Goal: Information Seeking & Learning: Learn about a topic

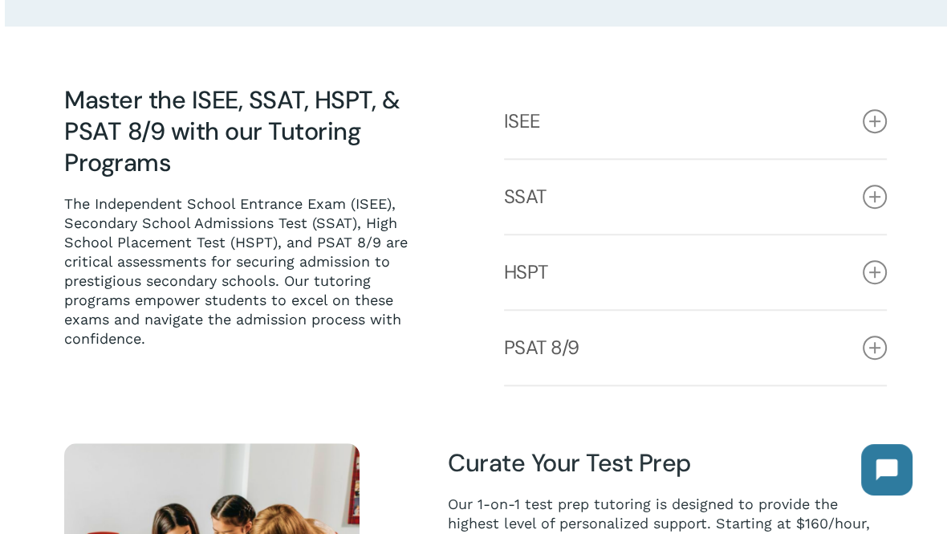
scroll to position [716, 0]
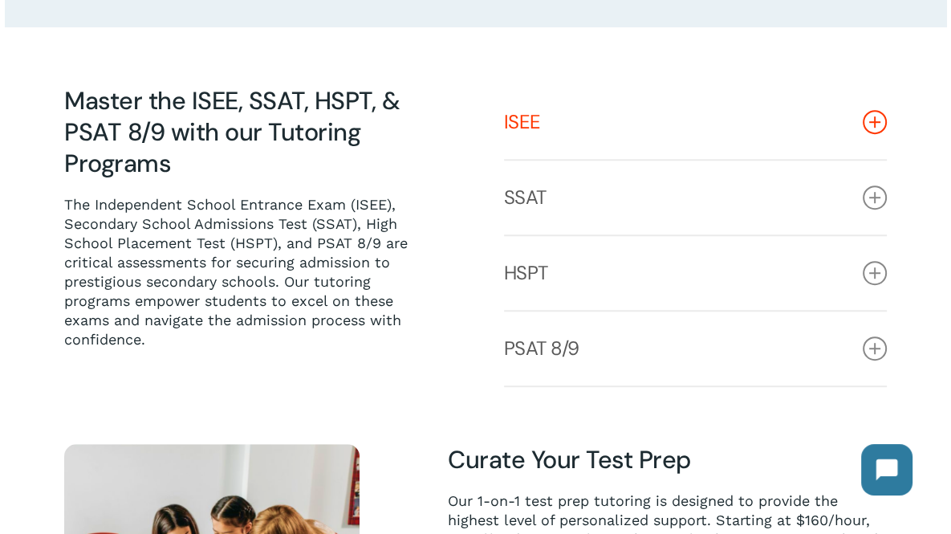
click at [803, 104] on link "ISEE" at bounding box center [696, 122] width 384 height 74
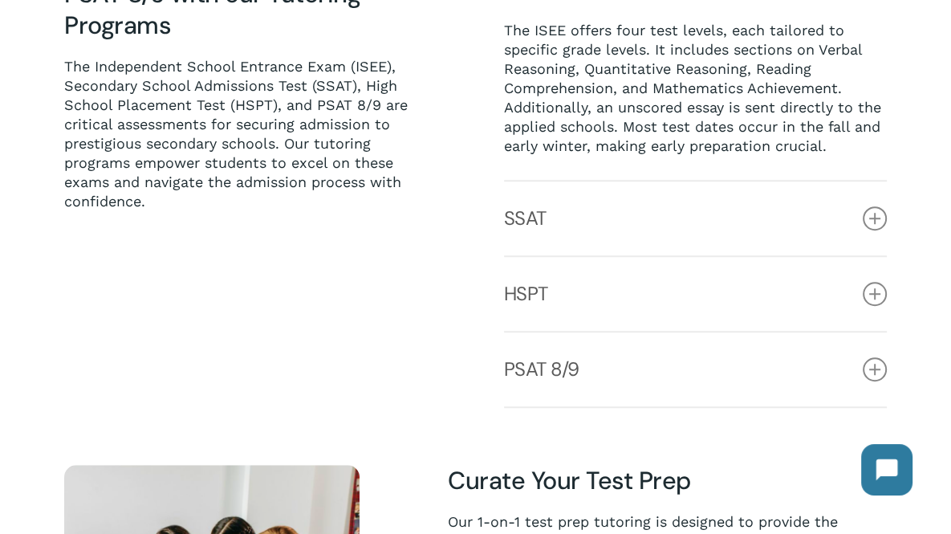
scroll to position [856, 0]
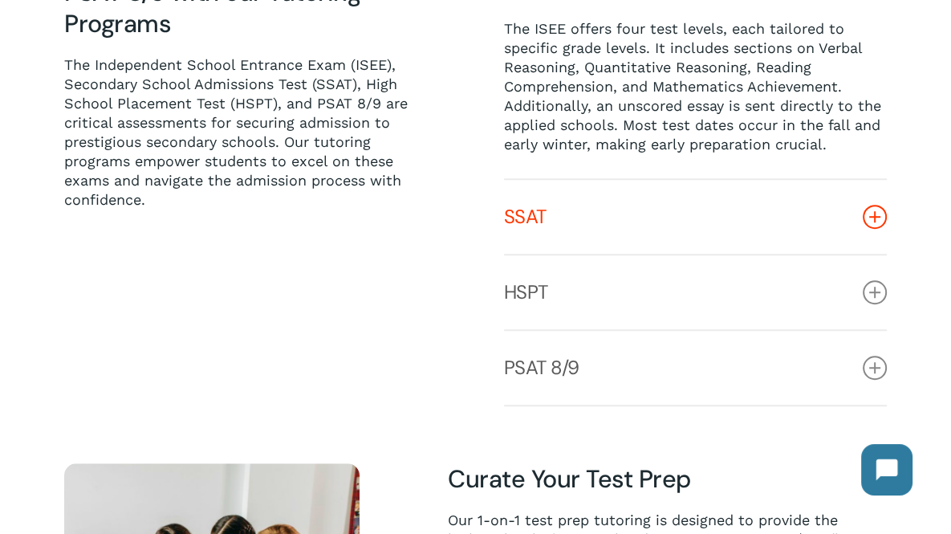
click at [739, 212] on link "SSAT" at bounding box center [696, 217] width 384 height 74
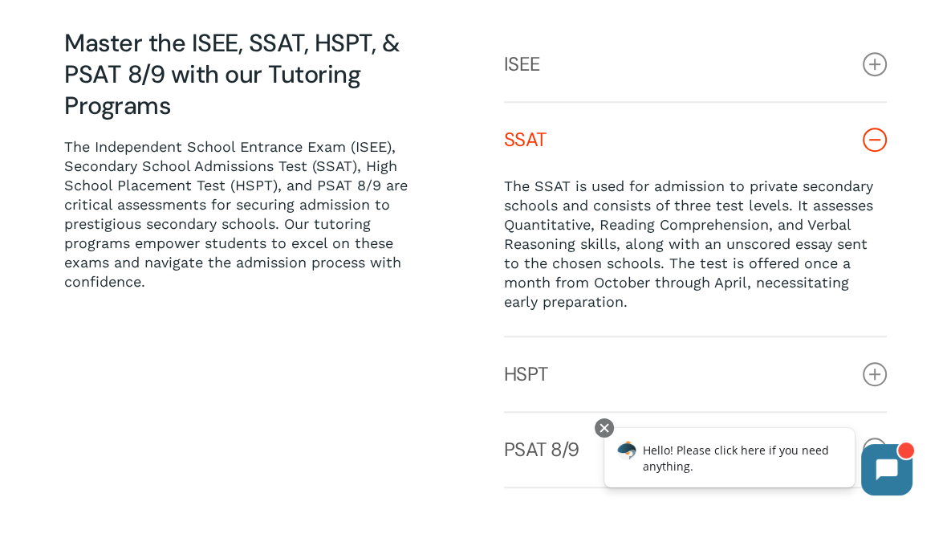
scroll to position [768, 0]
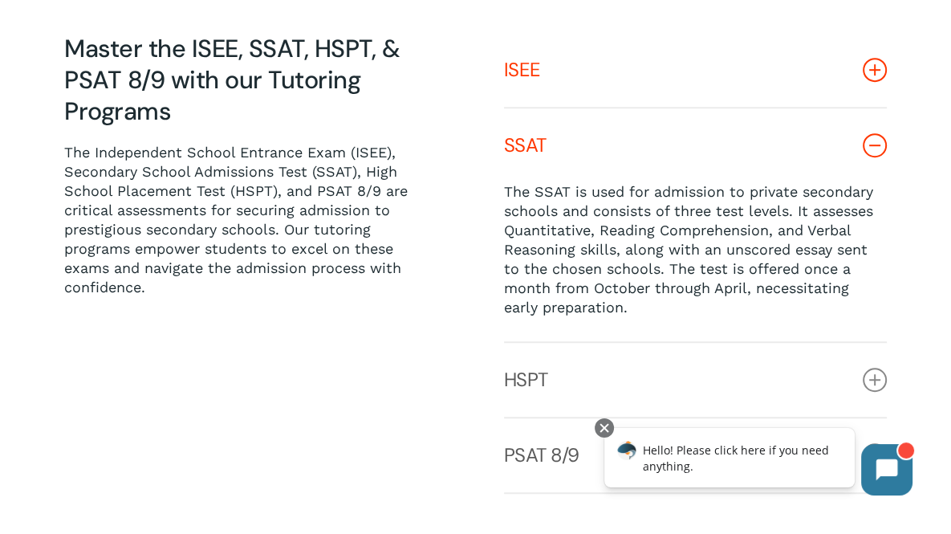
click at [726, 87] on link "ISEE" at bounding box center [696, 70] width 384 height 74
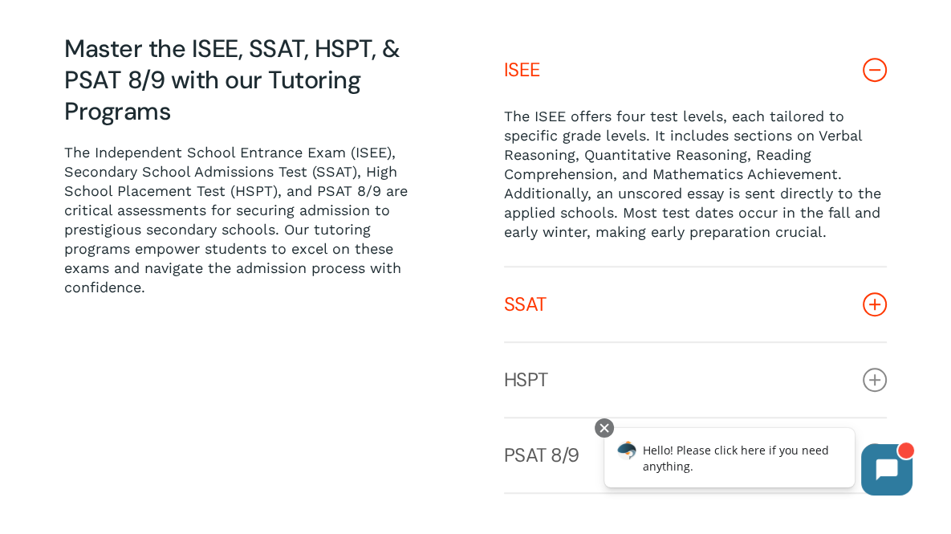
click at [679, 297] on link "SSAT" at bounding box center [696, 304] width 384 height 74
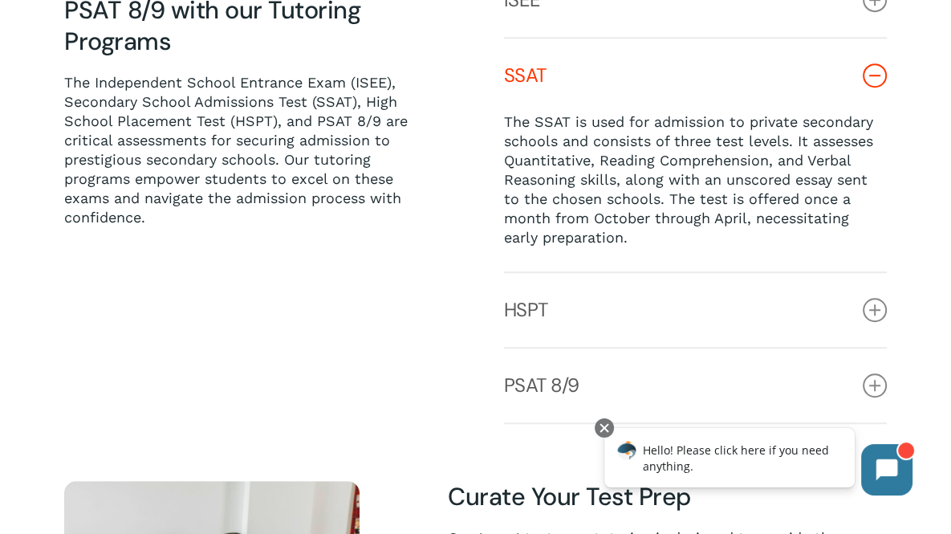
scroll to position [839, 0]
click at [677, 306] on link "HSPT" at bounding box center [696, 309] width 384 height 74
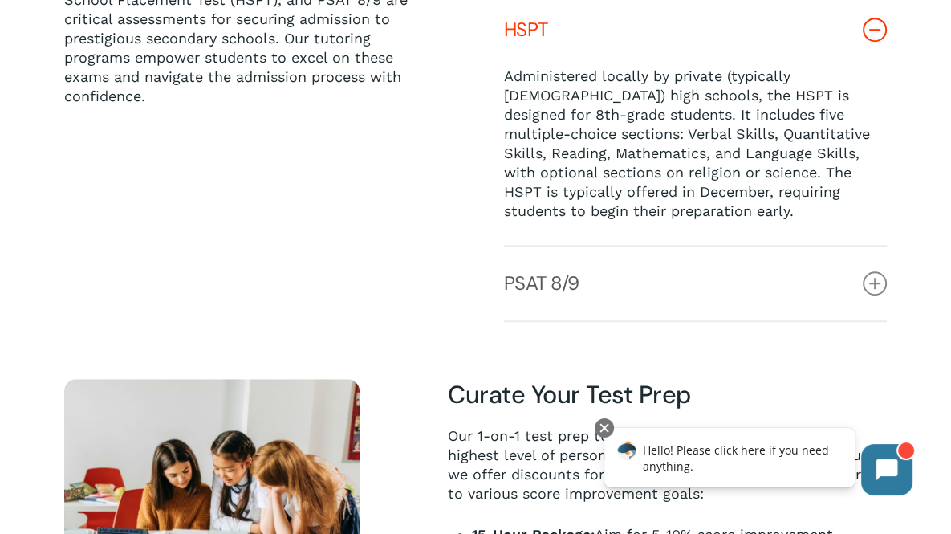
scroll to position [963, 0]
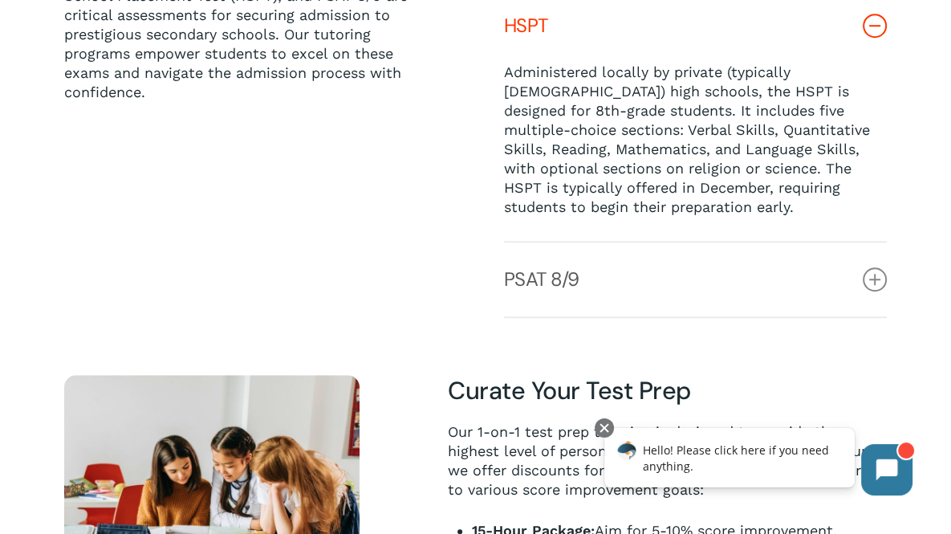
click at [677, 306] on link "PSAT 8/9" at bounding box center [696, 279] width 384 height 74
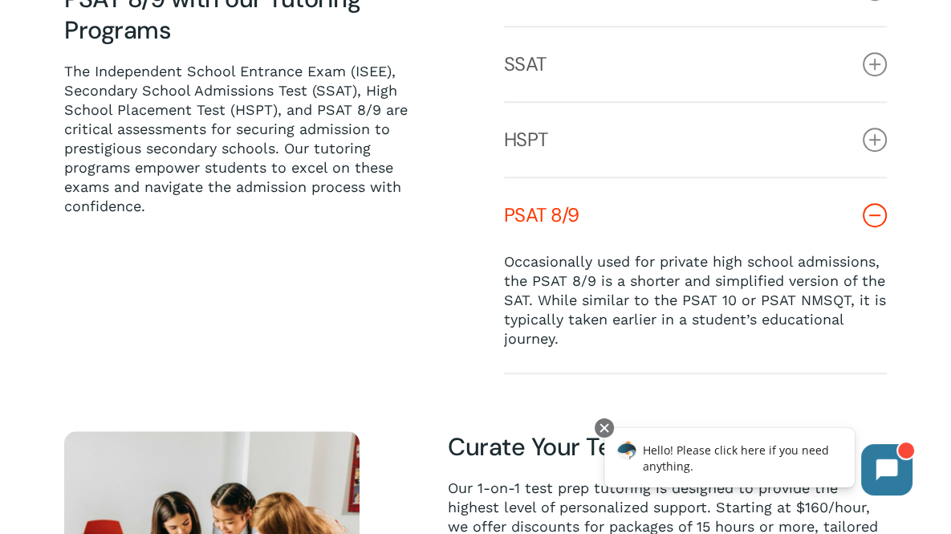
scroll to position [843, 0]
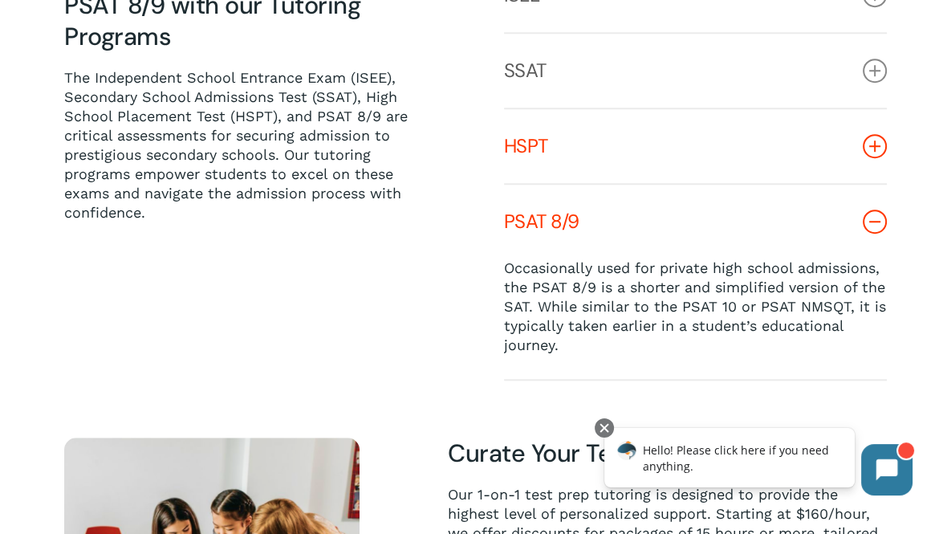
click at [601, 170] on link "HSPT" at bounding box center [696, 146] width 384 height 74
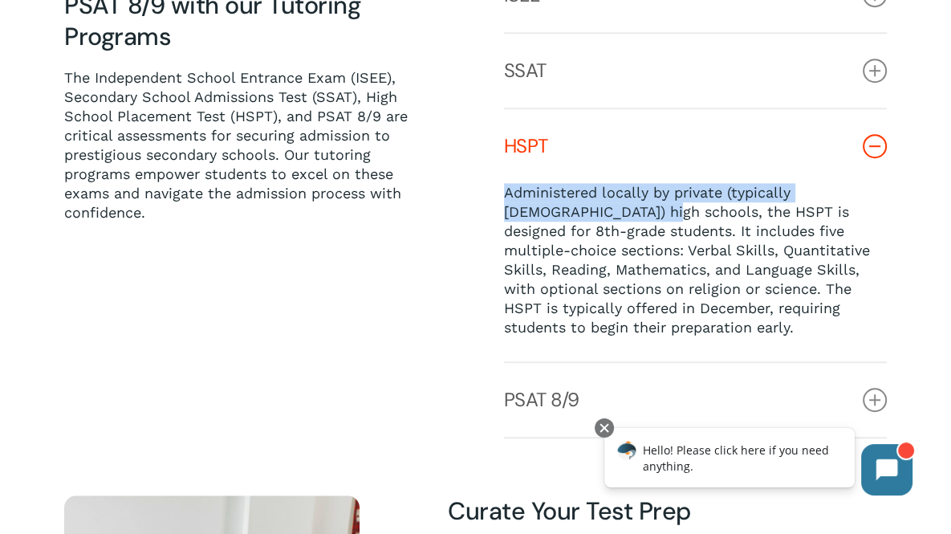
drag, startPoint x: 507, startPoint y: 192, endPoint x: 590, endPoint y: 219, distance: 87.1
click at [590, 219] on span "Administered locally by private (typically [DEMOGRAPHIC_DATA]) high schools, th…" at bounding box center [687, 260] width 366 height 152
copy span "Administered locally by private (typically [DEMOGRAPHIC_DATA]) high schools"
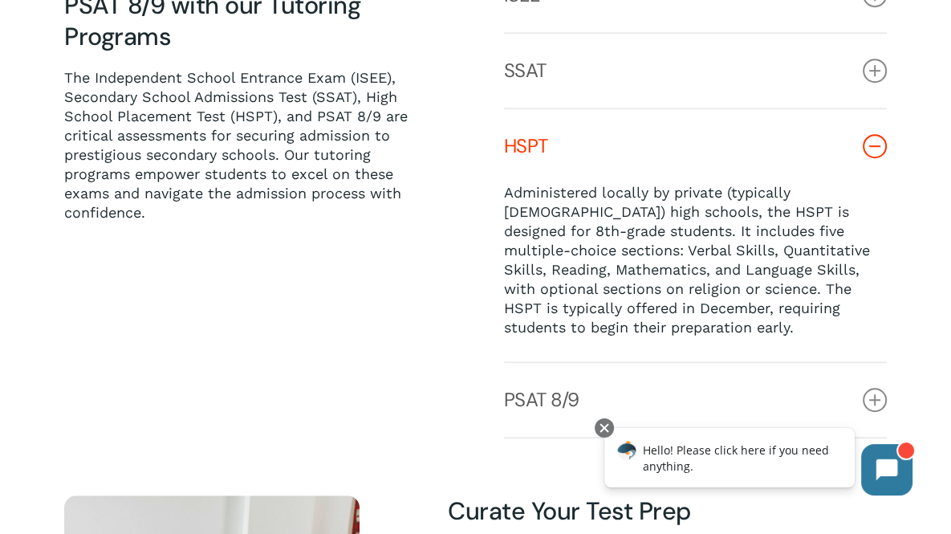
click at [456, 234] on div "Master the ISEE, SSAT, HSPT, & PSAT 8/9 with our Tutoring Programs The Independ…" at bounding box center [256, 198] width 440 height 480
click at [600, 59] on link "SSAT" at bounding box center [696, 71] width 384 height 74
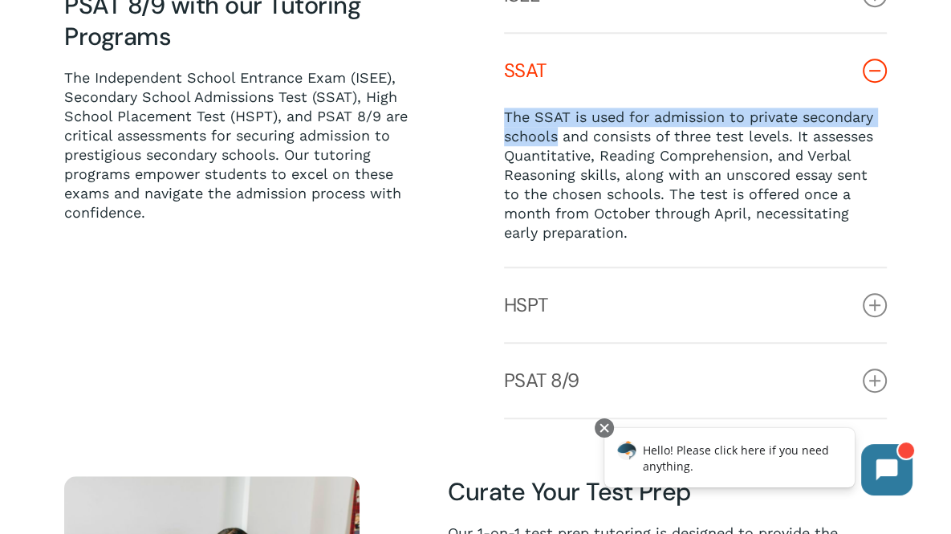
drag, startPoint x: 504, startPoint y: 120, endPoint x: 555, endPoint y: 141, distance: 55.8
click at [555, 141] on span "The SSAT is used for admission to private secondary schools and consists of thr…" at bounding box center [688, 174] width 369 height 132
copy span "The SSAT is used for admission to private secondary schools"
click at [555, 141] on span "The SSAT is used for admission to private secondary schools and consists of thr…" at bounding box center [688, 174] width 369 height 132
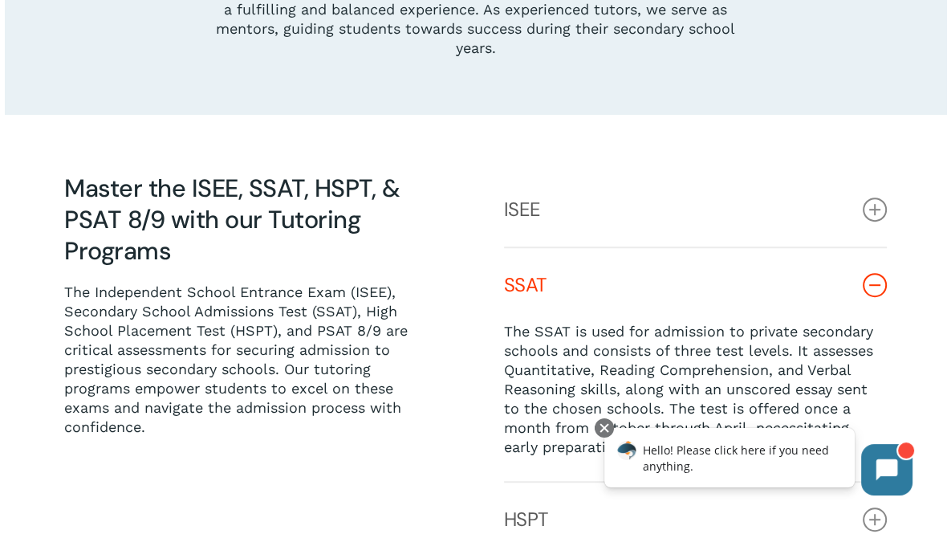
scroll to position [628, 0]
click at [687, 217] on link "ISEE" at bounding box center [696, 210] width 384 height 74
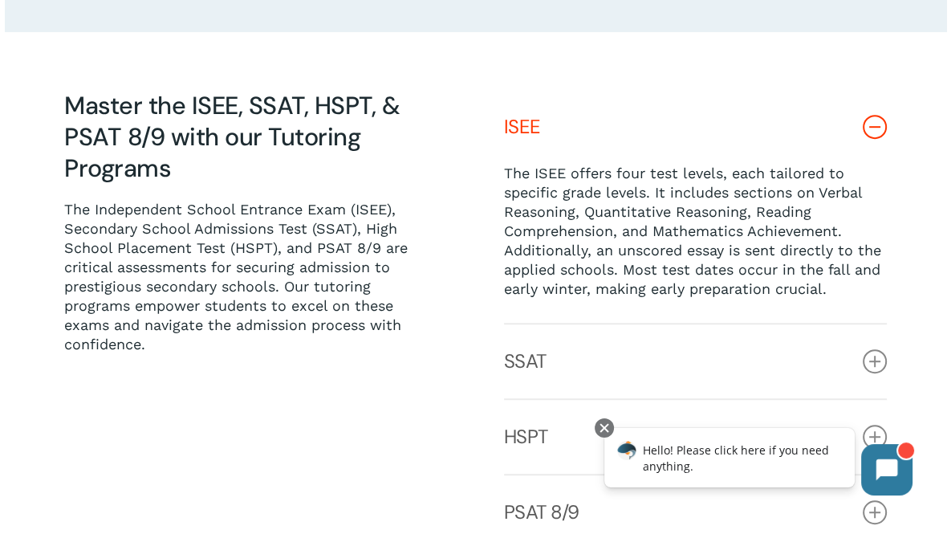
scroll to position [721, 0]
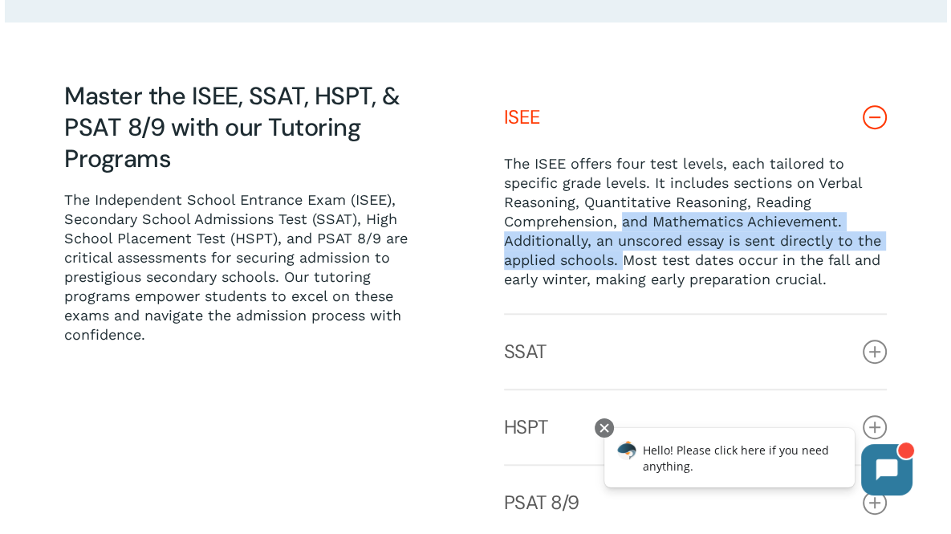
drag, startPoint x: 623, startPoint y: 266, endPoint x: 622, endPoint y: 226, distance: 39.3
click at [622, 226] on p "The ISEE offers four test levels, each tailored to specific grade levels. It in…" at bounding box center [696, 221] width 384 height 135
drag, startPoint x: 622, startPoint y: 226, endPoint x: 625, endPoint y: 270, distance: 44.3
click at [625, 270] on p "The ISEE offers four test levels, each tailored to specific grade levels. It in…" at bounding box center [696, 221] width 384 height 135
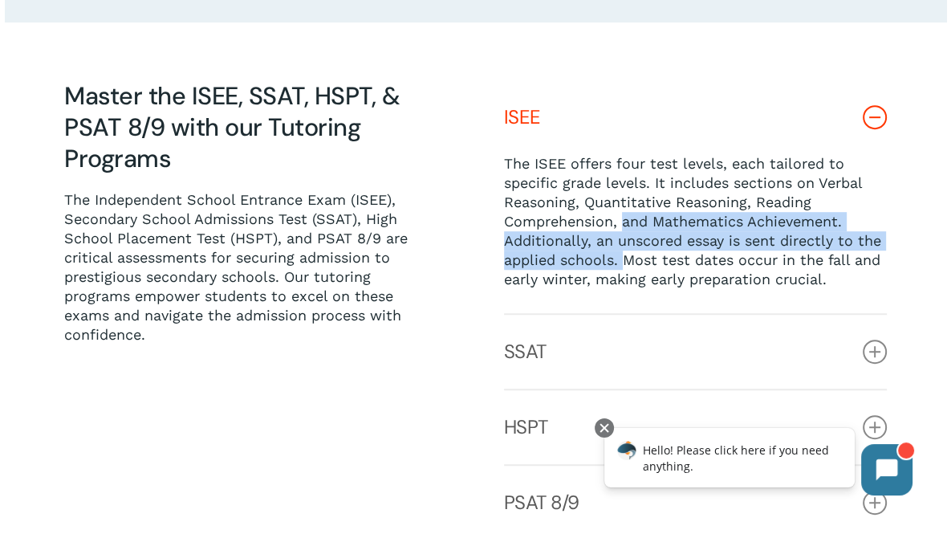
click at [625, 270] on p "The ISEE offers four test levels, each tailored to specific grade levels. It in…" at bounding box center [696, 221] width 384 height 135
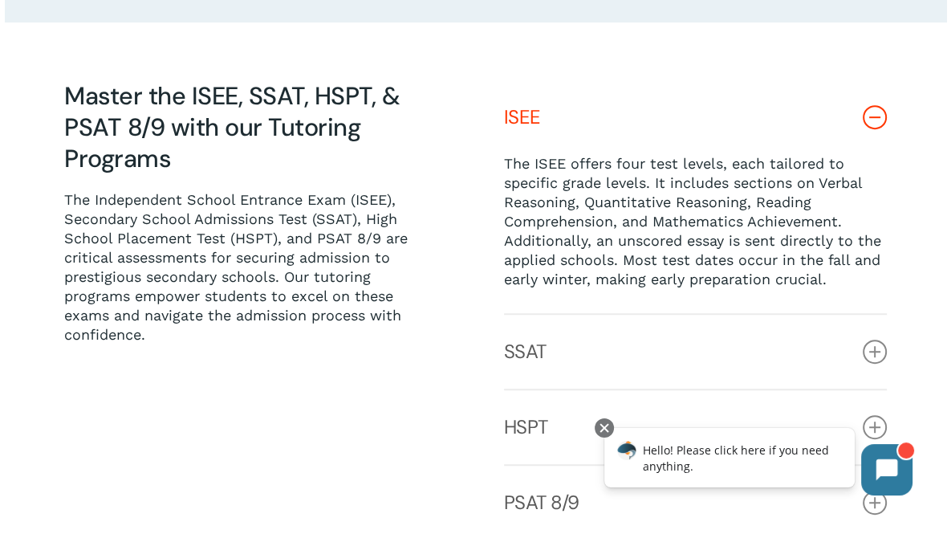
click at [612, 165] on p "The ISEE offers four test levels, each tailored to specific grade levels. It in…" at bounding box center [696, 221] width 384 height 135
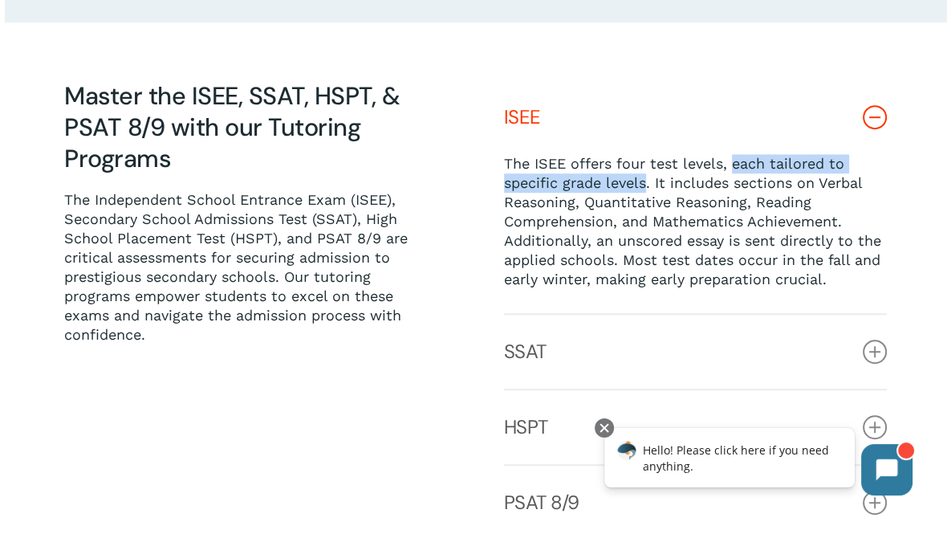
drag, startPoint x: 732, startPoint y: 167, endPoint x: 648, endPoint y: 189, distance: 87.2
click at [648, 189] on p "The ISEE offers four test levels, each tailored to specific grade levels. It in…" at bounding box center [696, 221] width 384 height 135
copy p "each tailored to specific grade levels"
click at [586, 186] on p "The ISEE offers four test levels, each tailored to specific grade levels. It in…" at bounding box center [696, 221] width 384 height 135
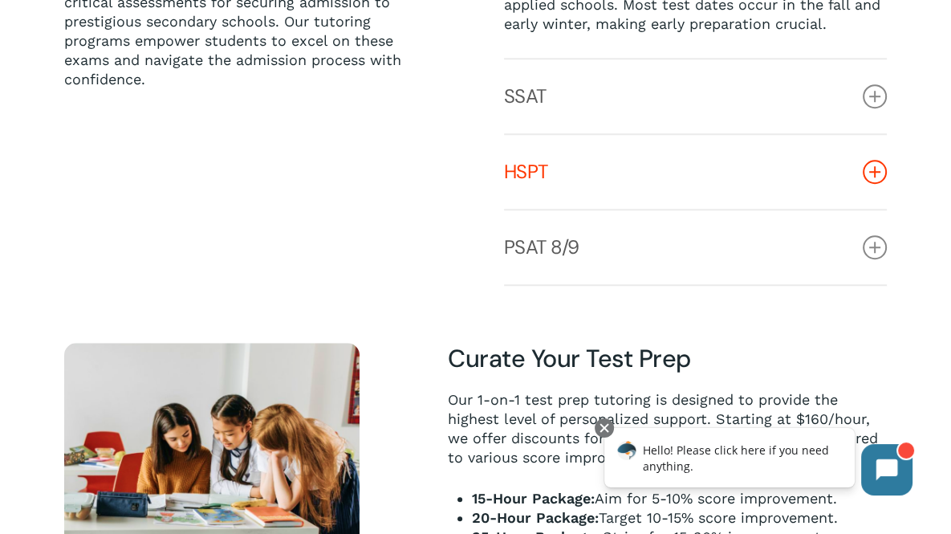
scroll to position [979, 0]
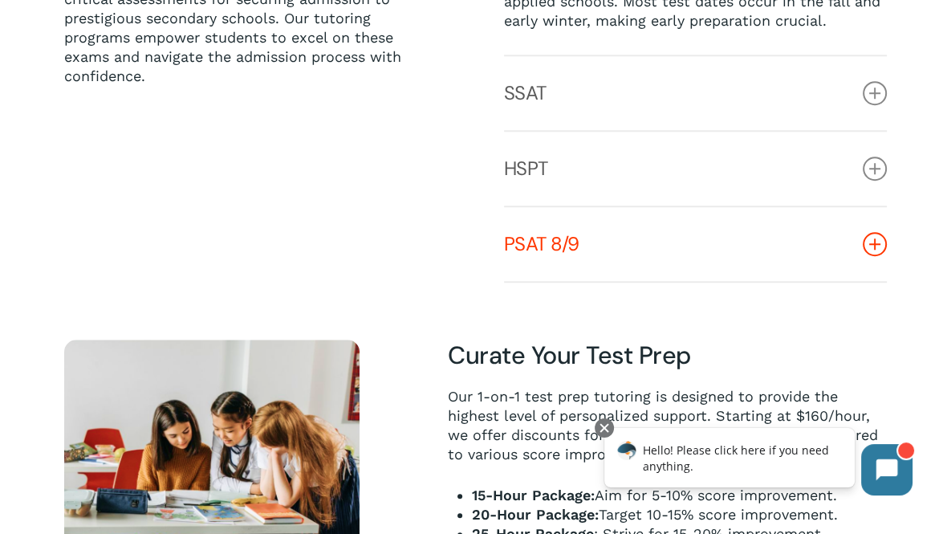
click at [576, 260] on link "PSAT 8/9" at bounding box center [696, 244] width 384 height 74
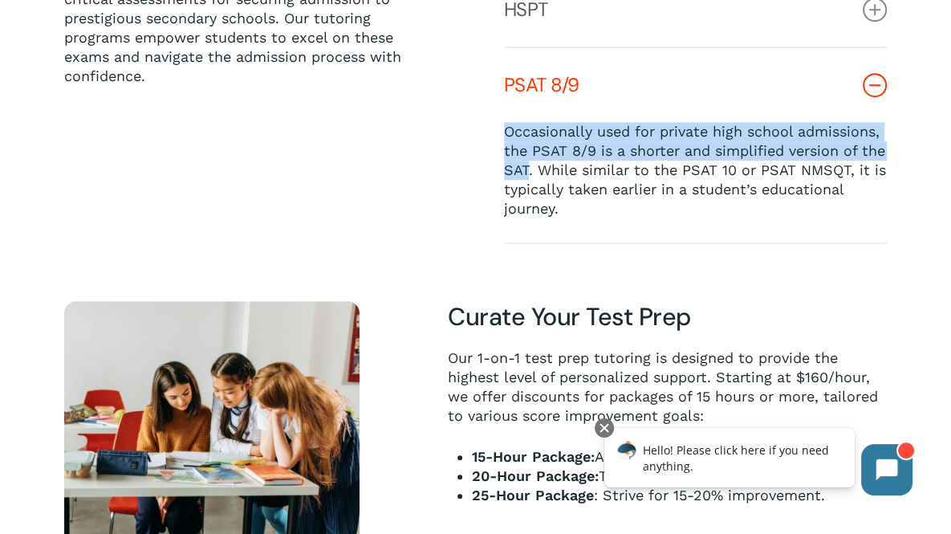
drag, startPoint x: 503, startPoint y: 136, endPoint x: 558, endPoint y: 175, distance: 67.3
click at [558, 175] on span "Occasionally used for private high school admissions, the PSAT 8/9 is a shorter…" at bounding box center [695, 170] width 382 height 94
copy span "Occasionally used for private high school admissions, the PSAT 8/9 is a shorter…"
click at [558, 175] on span "Occasionally used for private high school admissions, the PSAT 8/9 is a shorter…" at bounding box center [695, 170] width 382 height 94
